Goal: Task Accomplishment & Management: Manage account settings

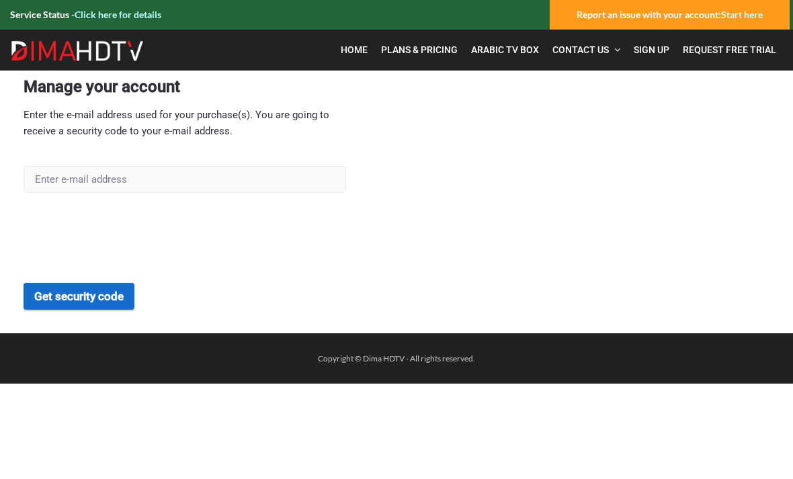
click at [79, 304] on button "Get security code" at bounding box center [79, 296] width 111 height 27
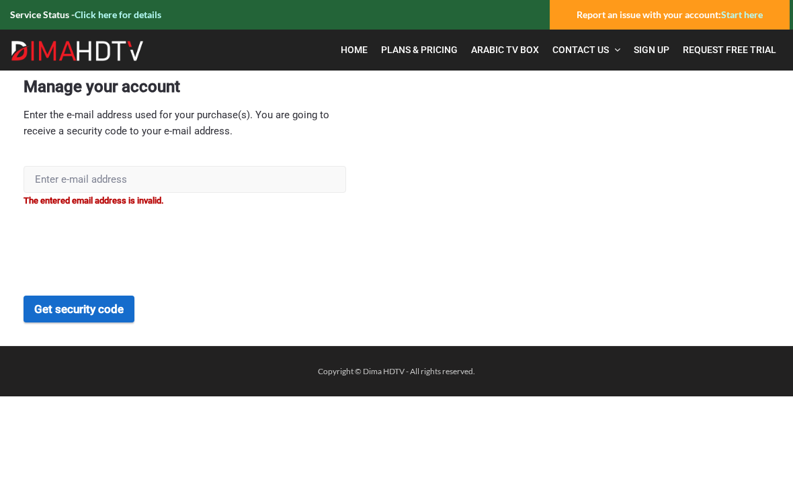
click at [70, 176] on input "text" at bounding box center [185, 179] width 322 height 27
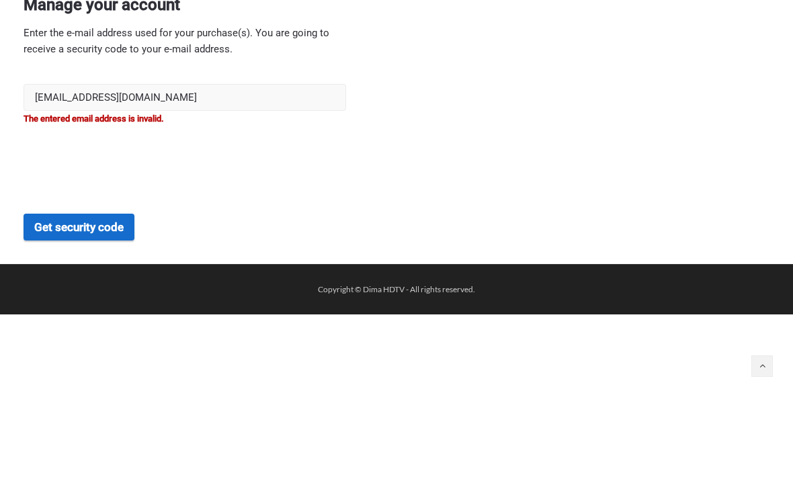
type input "bkatiny@yahoo.com"
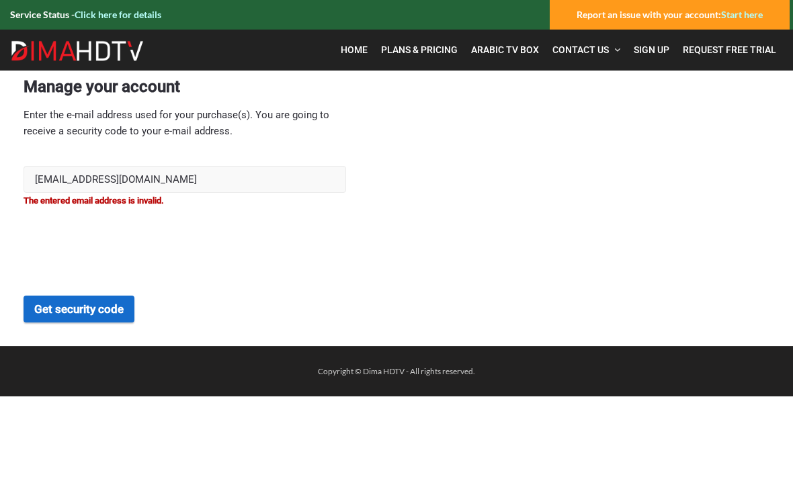
click at [85, 312] on button "Get security code" at bounding box center [79, 309] width 111 height 27
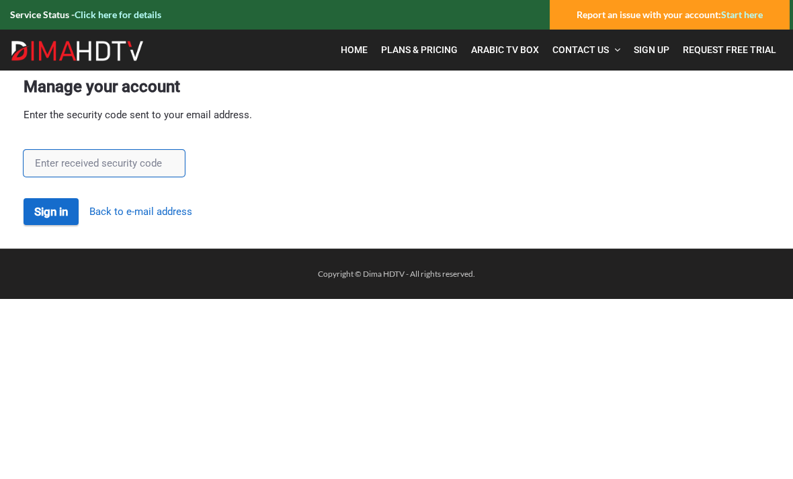
click at [79, 168] on input "text" at bounding box center [104, 163] width 161 height 27
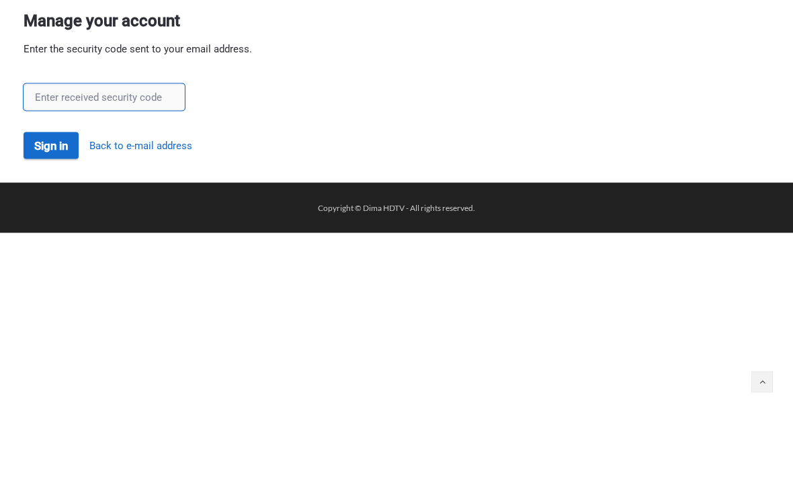
paste input "cMX78Vzc"
type input "cMX78Vzc"
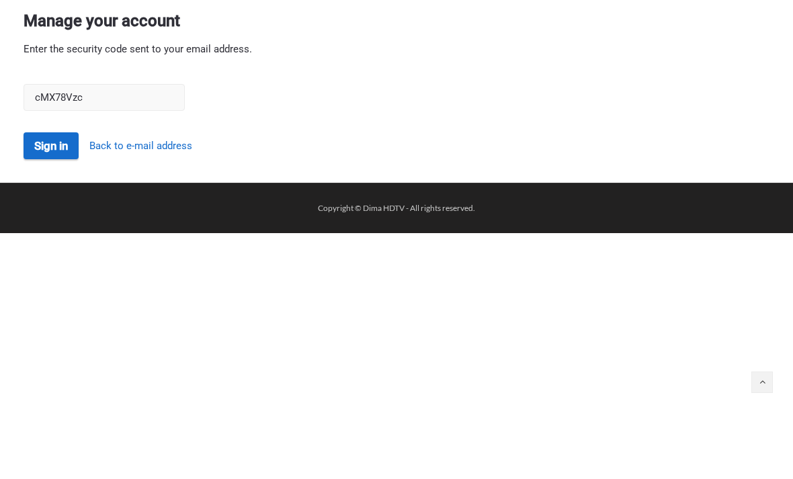
click at [54, 198] on button "Sign in" at bounding box center [51, 211] width 55 height 27
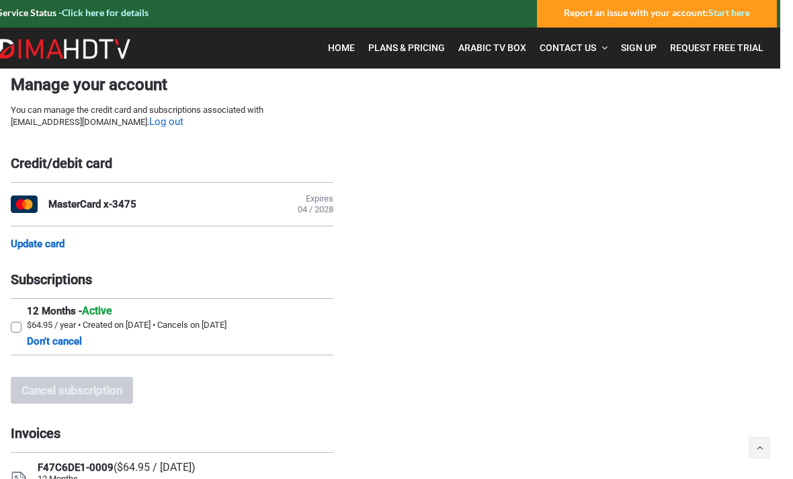
scroll to position [0, 10]
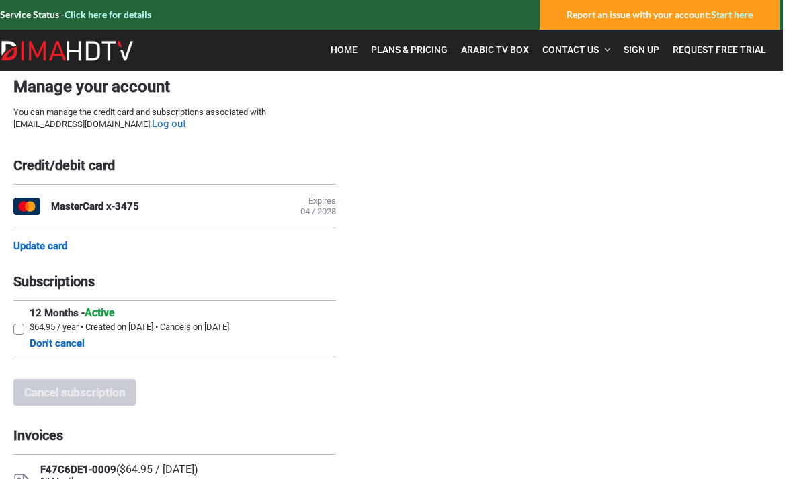
click at [15, 346] on label "12 Months - Active $64.95 / year • Created on September 28, 2020 • Cancels on S…" at bounding box center [174, 329] width 322 height 56
click at [15, 310] on input "12 Months - Active $64.95 / year • Created on September 28, 2020 • Cancels on S…" at bounding box center [17, 305] width 9 height 9
checkbox input "true"
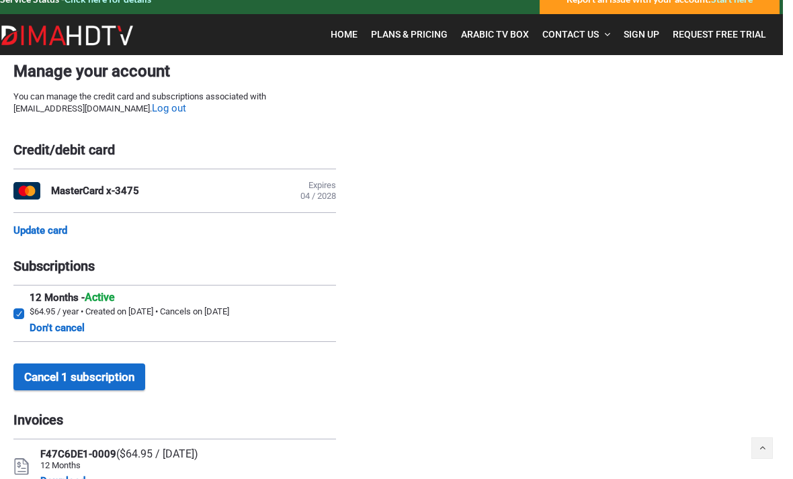
scroll to position [15, 10]
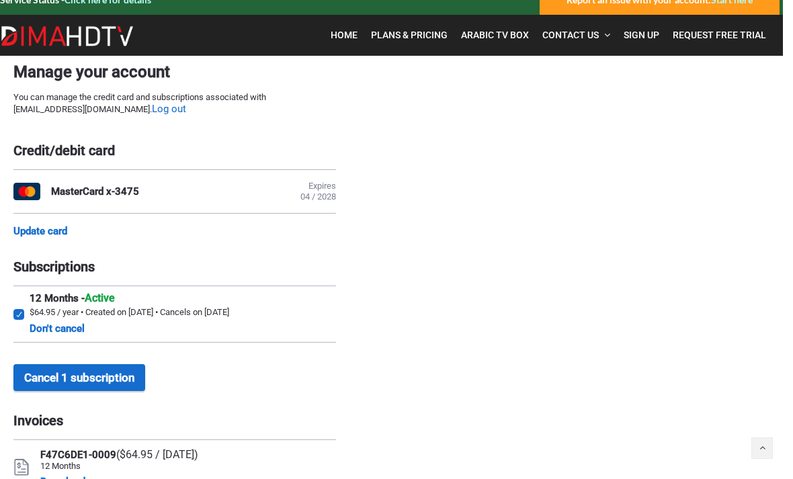
click at [74, 391] on button "Cancel 1 subscription" at bounding box center [79, 377] width 132 height 27
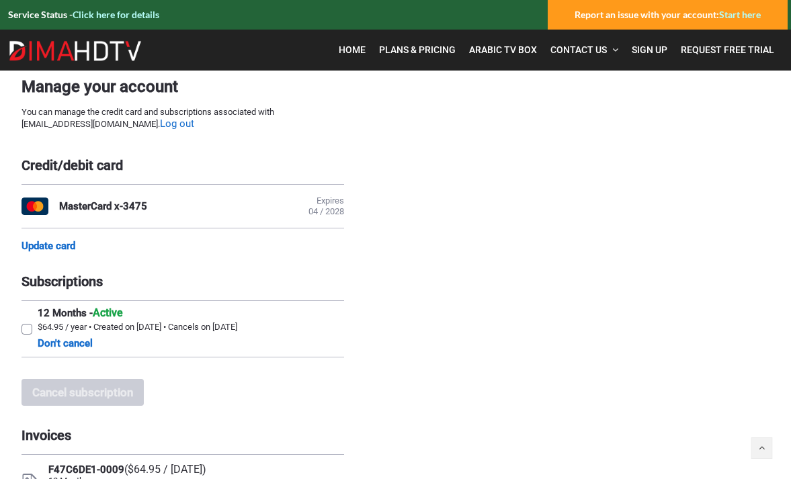
scroll to position [0, 2]
click at [122, 212] on div "MasterCard x-3475" at bounding box center [103, 206] width 88 height 12
click at [189, 219] on div "MasterCard x-3475 Expires 04 / 2028" at bounding box center [182, 206] width 322 height 44
click at [77, 238] on div "MasterCard x-3475 Expires 04 / 2028 Update card" at bounding box center [182, 218] width 322 height 68
click at [73, 248] on link "Update card" at bounding box center [48, 246] width 54 height 12
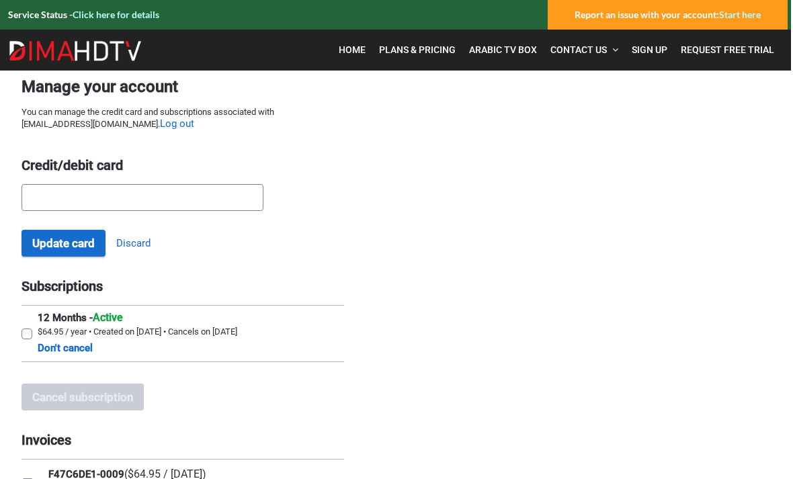
click at [70, 249] on button "Update card" at bounding box center [63, 243] width 84 height 27
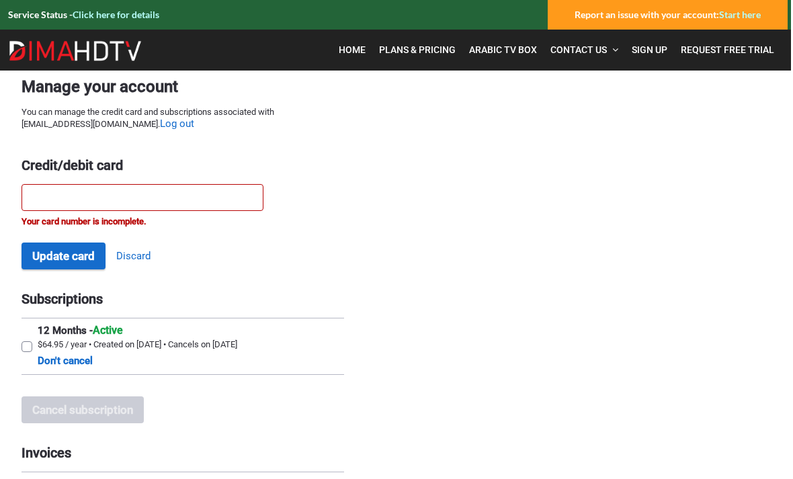
scroll to position [0, 1]
click at [161, 126] on link "Log out" at bounding box center [178, 124] width 34 height 13
